Goal: Use online tool/utility: Utilize a website feature to perform a specific function

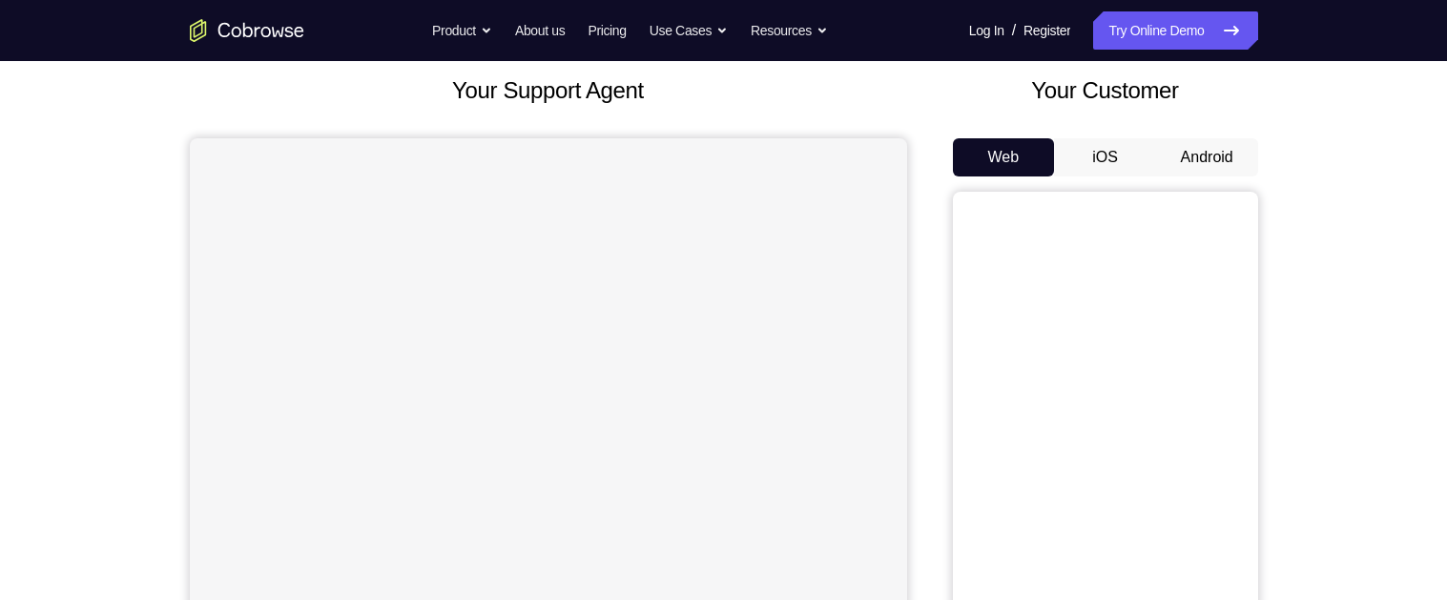
scroll to position [111, 0]
click at [1196, 146] on button "Android" at bounding box center [1207, 156] width 102 height 38
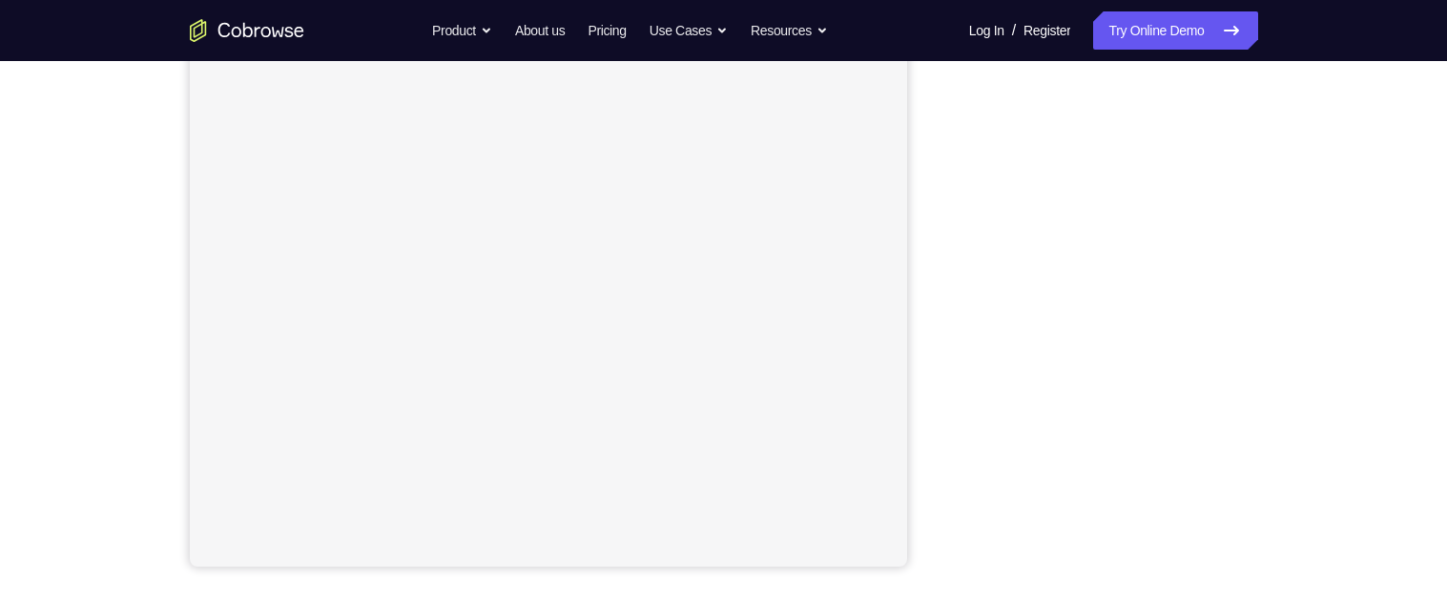
scroll to position [320, 0]
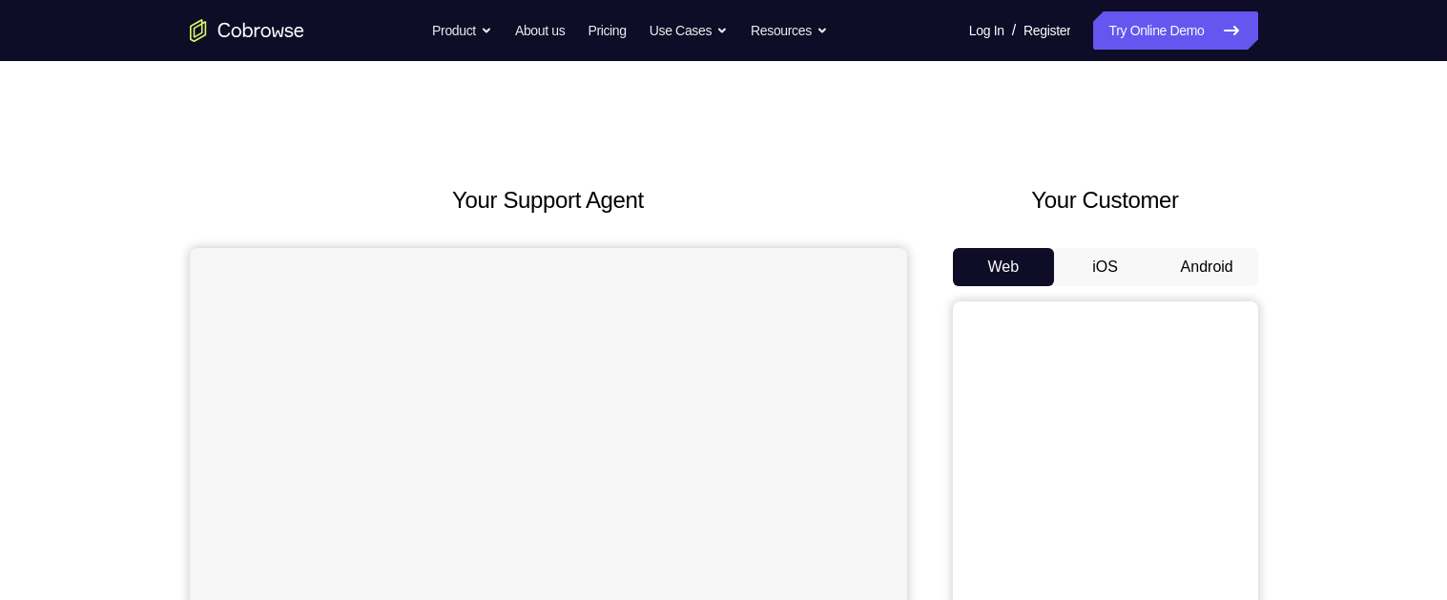
click at [1209, 244] on div "Your Customer Web iOS Android" at bounding box center [1105, 535] width 305 height 705
click at [1207, 258] on button "Android" at bounding box center [1207, 267] width 102 height 38
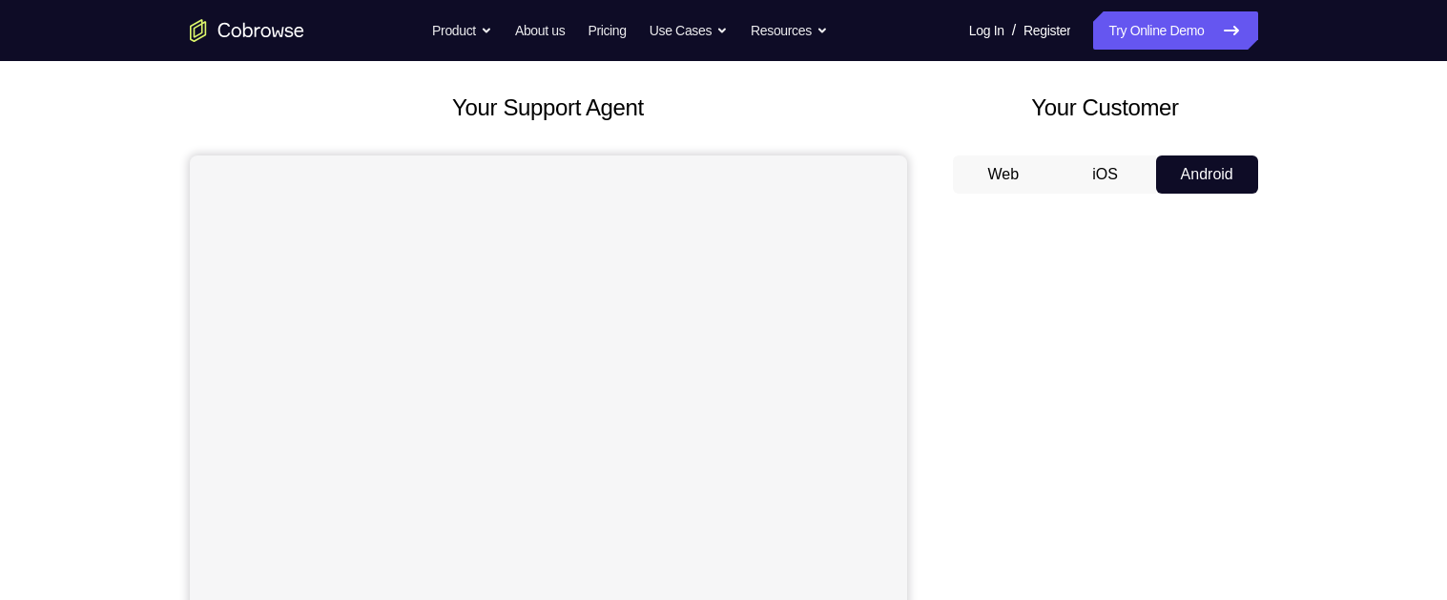
scroll to position [96, 0]
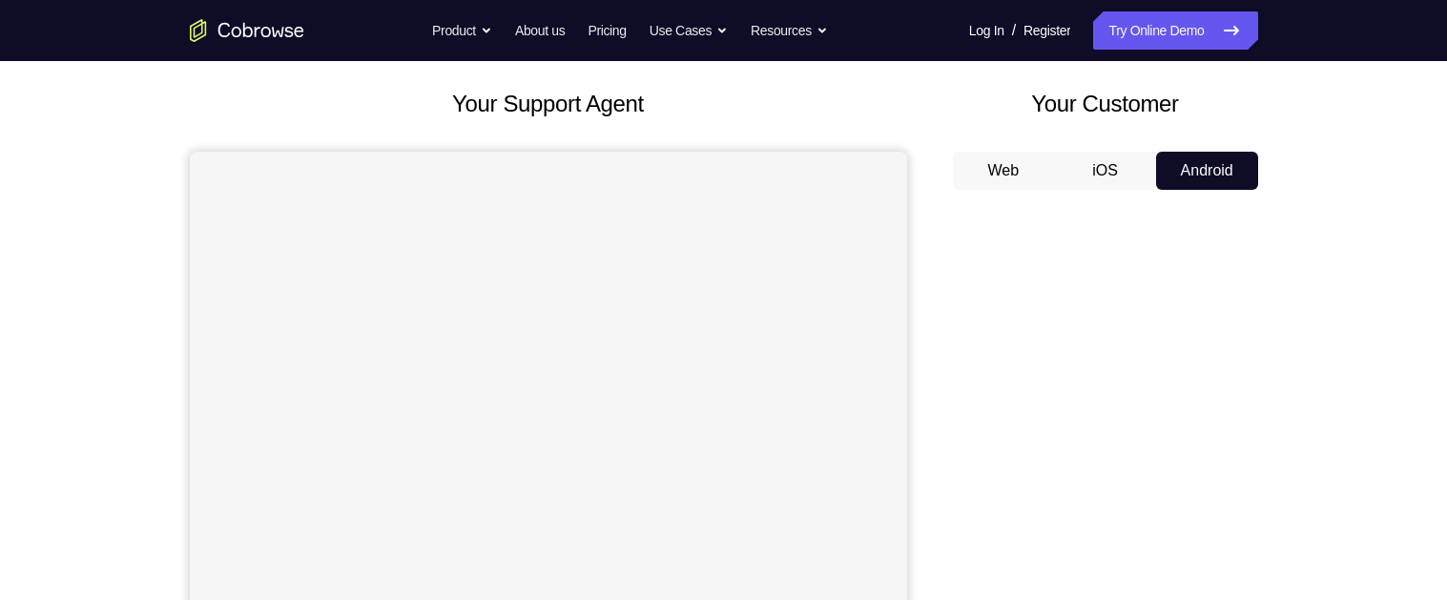
click at [1106, 152] on button "iOS" at bounding box center [1105, 171] width 102 height 38
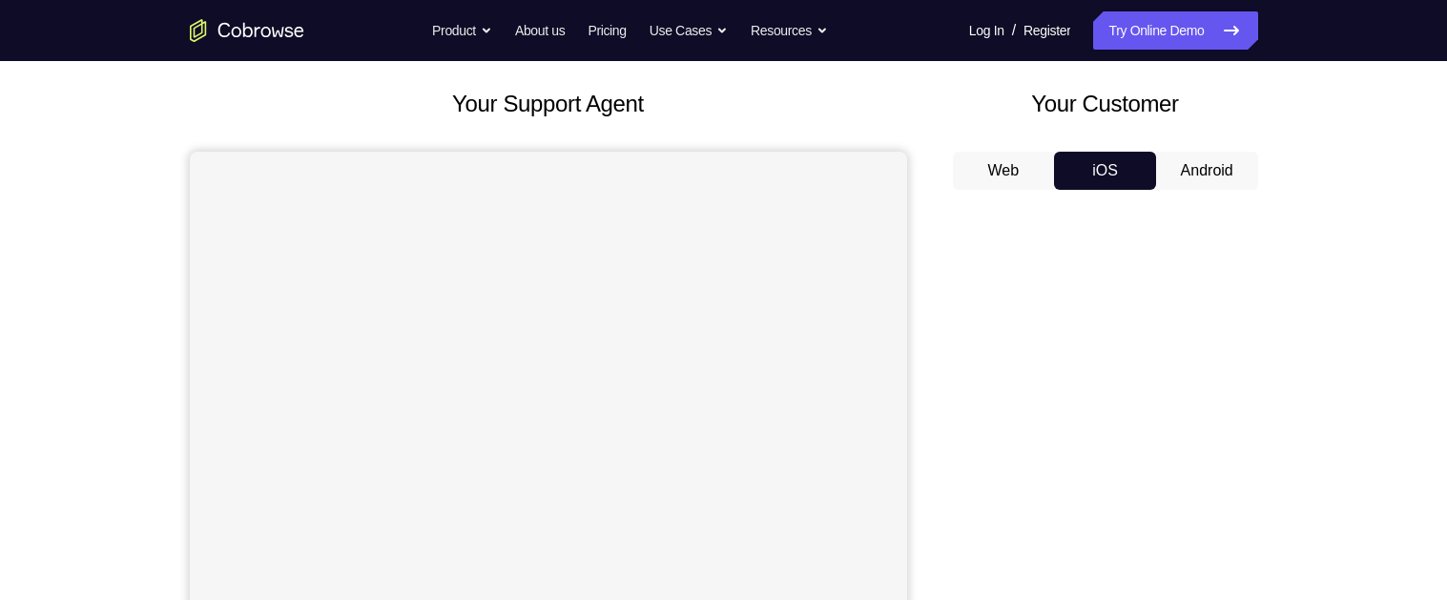
click at [1231, 161] on button "Android" at bounding box center [1207, 171] width 102 height 38
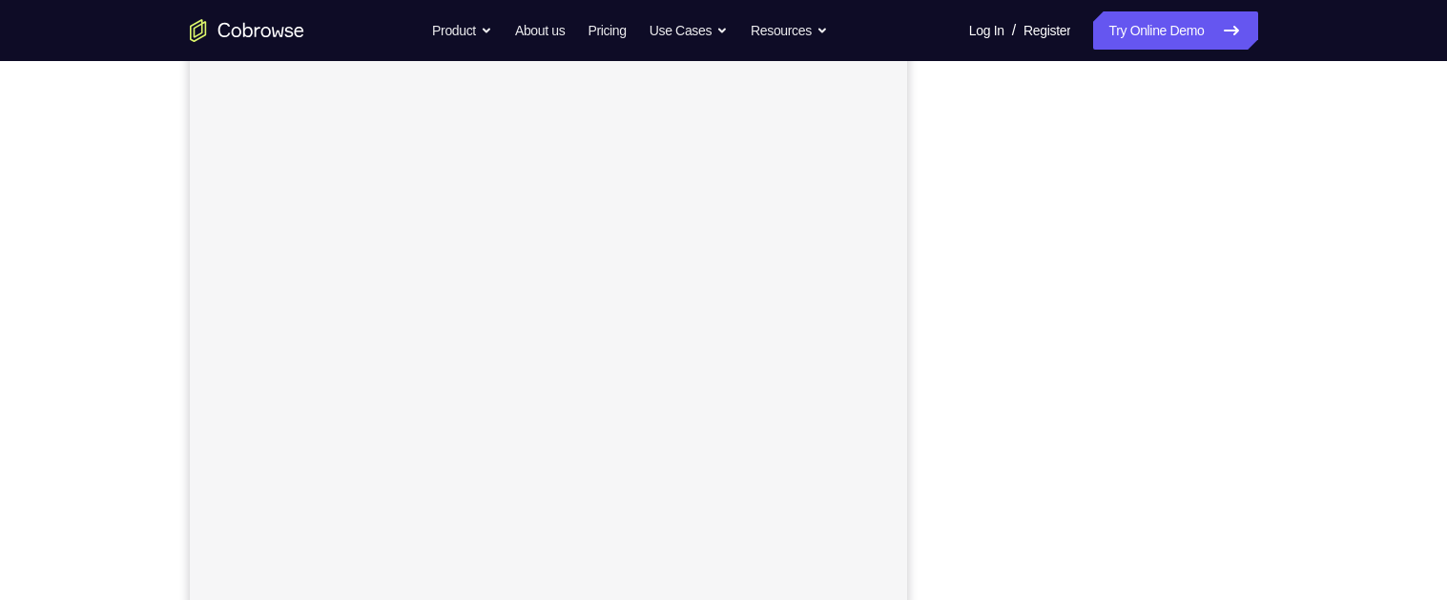
scroll to position [281, 0]
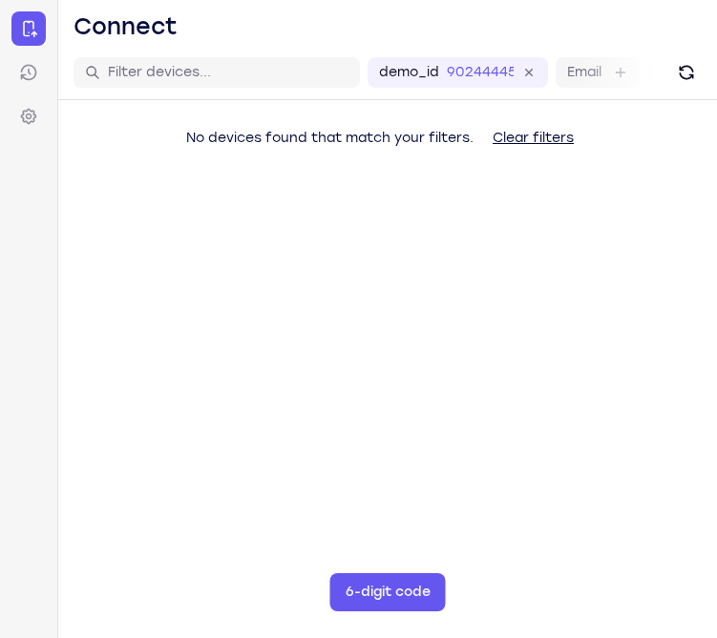
click at [697, 257] on main "demo_id 902444454 902444454 Email User ID Device ID Device name 6-digit code Co…" at bounding box center [387, 365] width 658 height 638
